Goal: Task Accomplishment & Management: Manage account settings

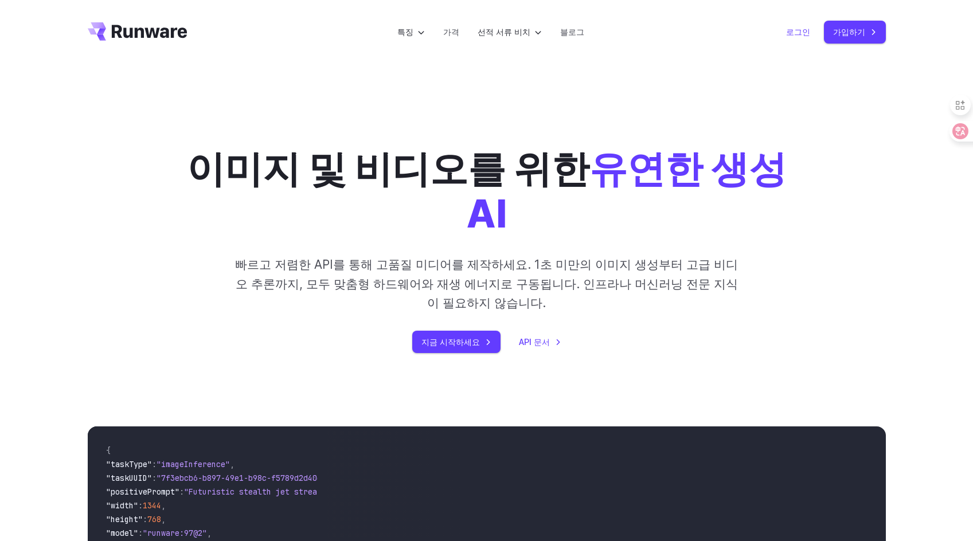
click at [804, 32] on font "로그인" at bounding box center [798, 32] width 24 height 10
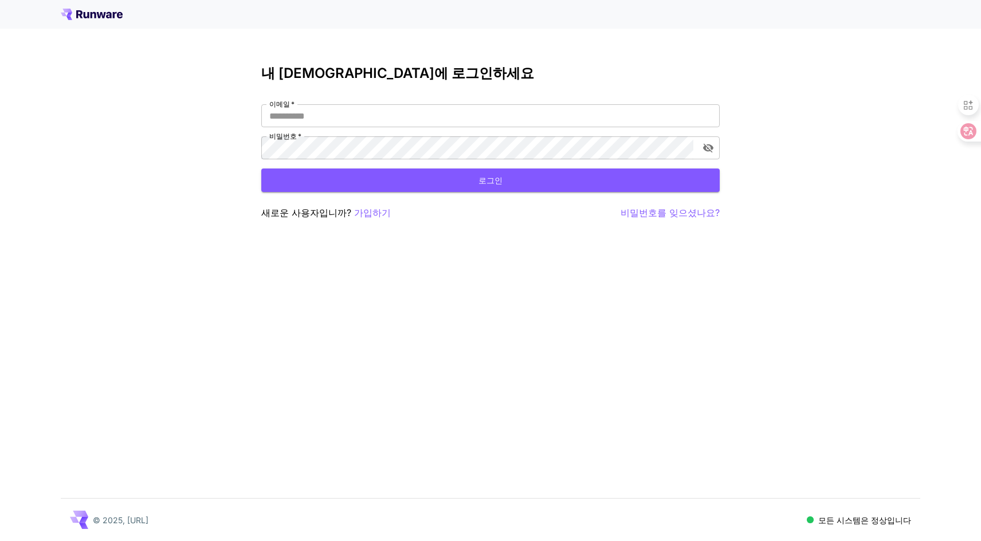
click at [494, 128] on div "이메일   * 이메일   * 비밀번호   * 비밀번호   *" at bounding box center [490, 131] width 459 height 55
click at [494, 122] on input "이메일   *" at bounding box center [490, 115] width 459 height 23
type input "**********"
click button "로그인" at bounding box center [490, 181] width 459 height 24
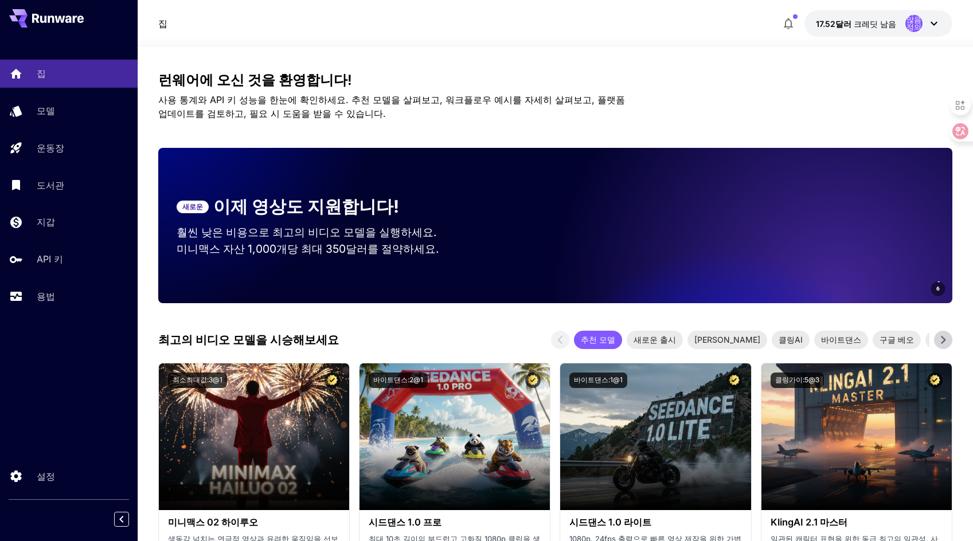
click at [788, 75] on h3 "런웨어에 오신 것을 환영합니다!" at bounding box center [554, 80] width 793 height 16
